Goal: Task Accomplishment & Management: Manage account settings

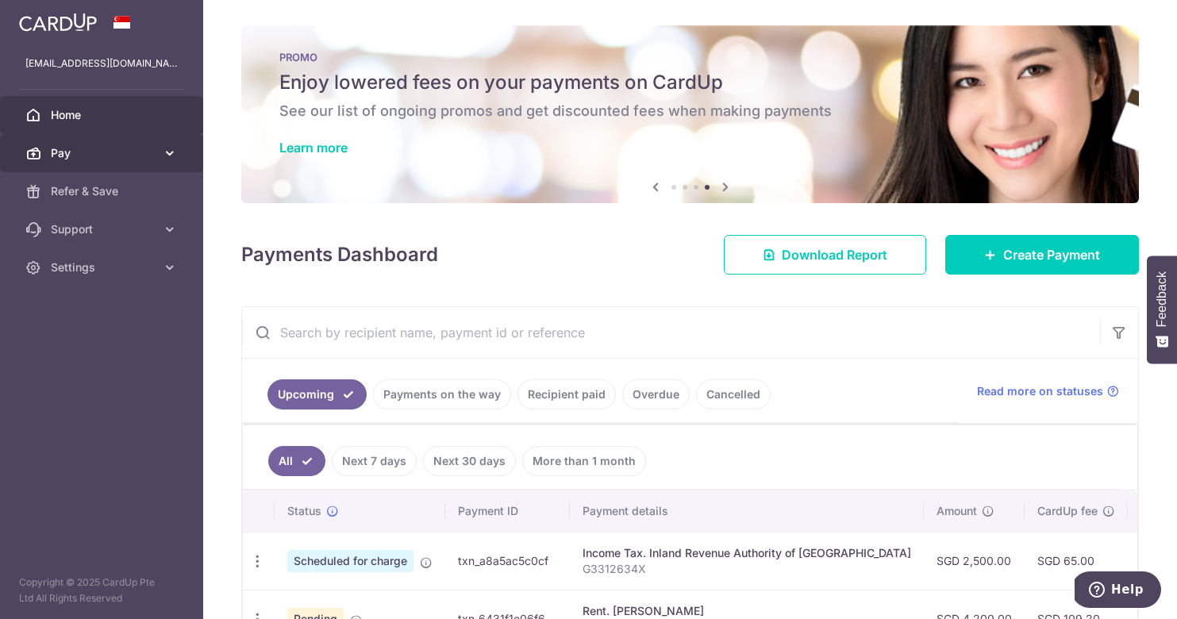
click at [88, 150] on span "Pay" at bounding box center [103, 153] width 105 height 16
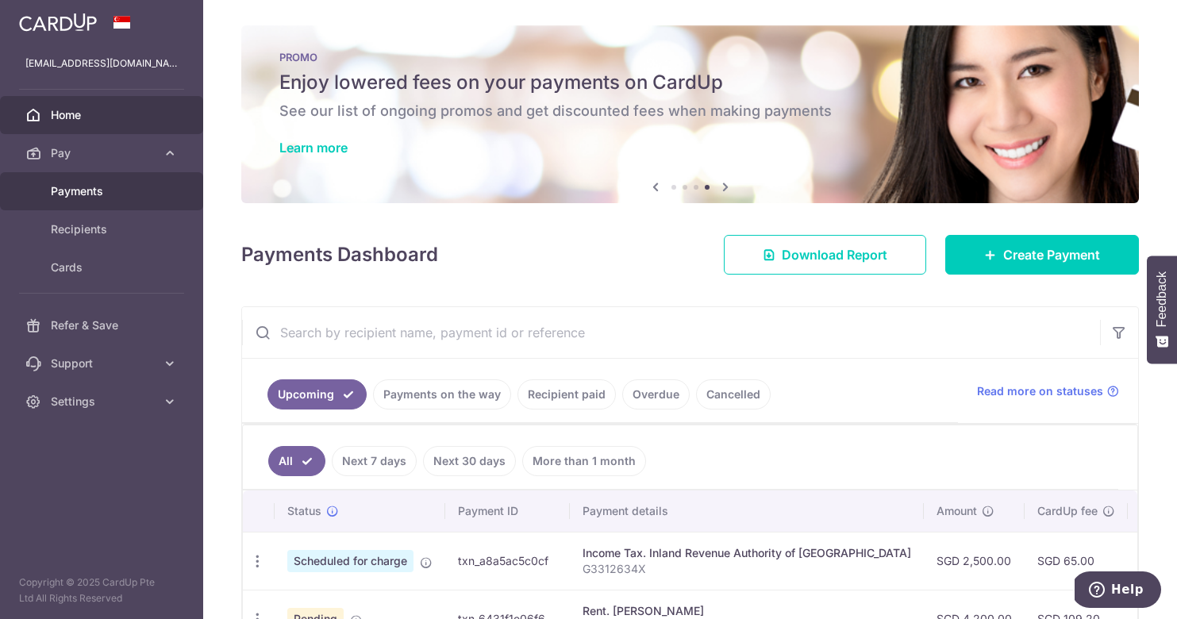
click at [100, 195] on span "Payments" at bounding box center [103, 191] width 105 height 16
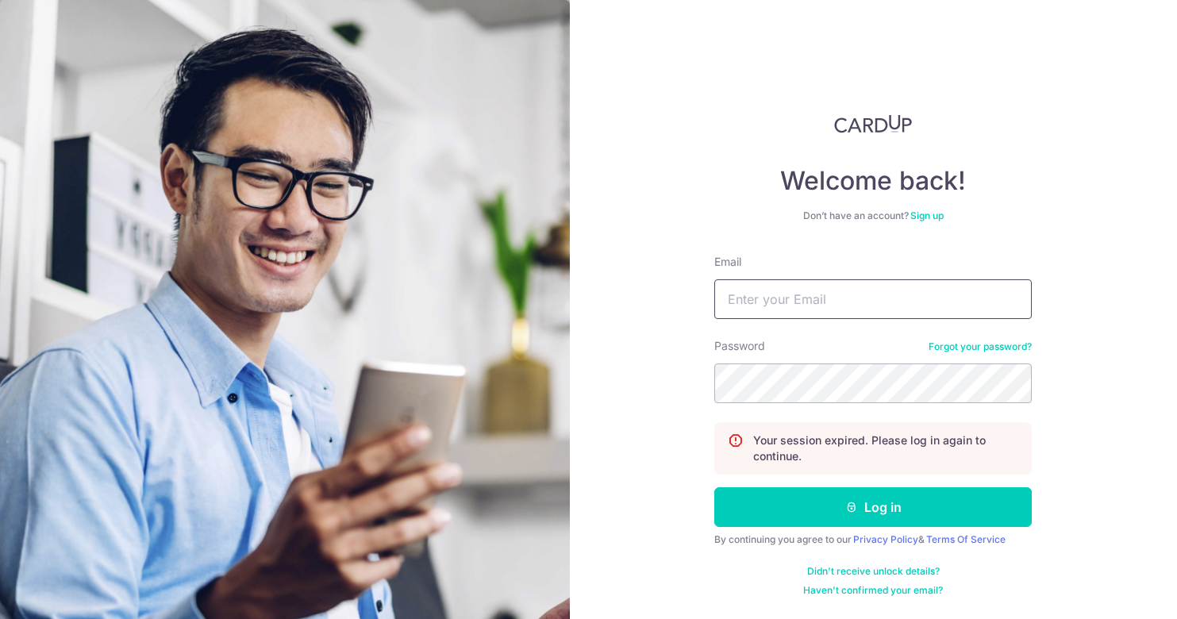
type input "Jan.orlej@gmail.com"
click at [873, 507] on button "Log in" at bounding box center [874, 508] width 318 height 40
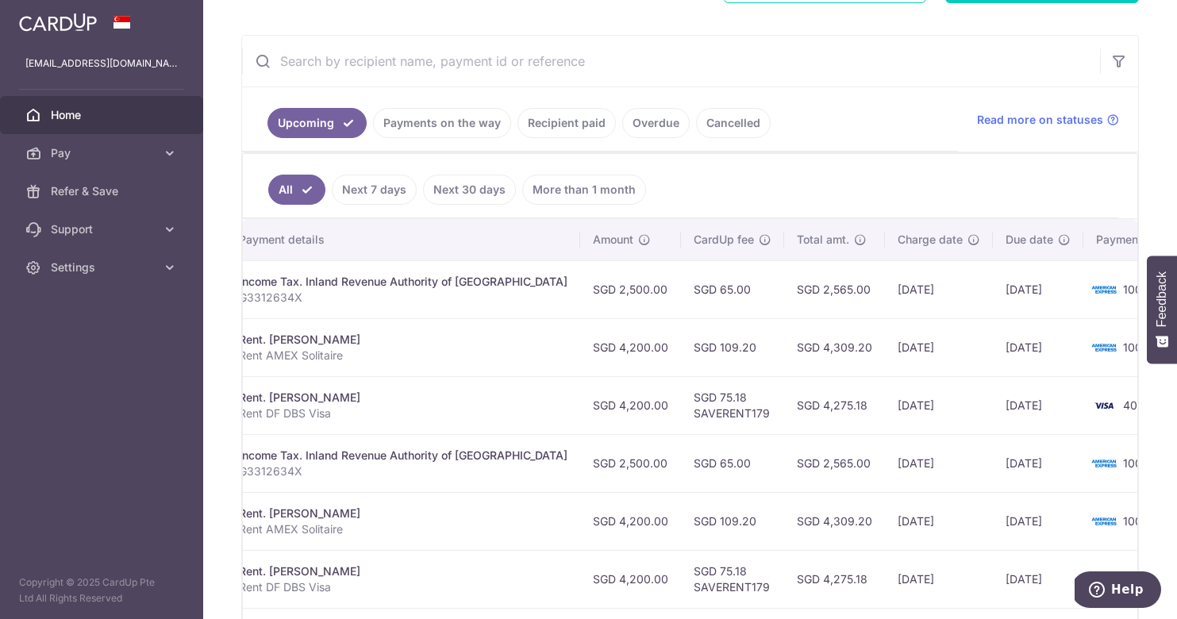
scroll to position [0, 343]
